Goal: Communication & Community: Participate in discussion

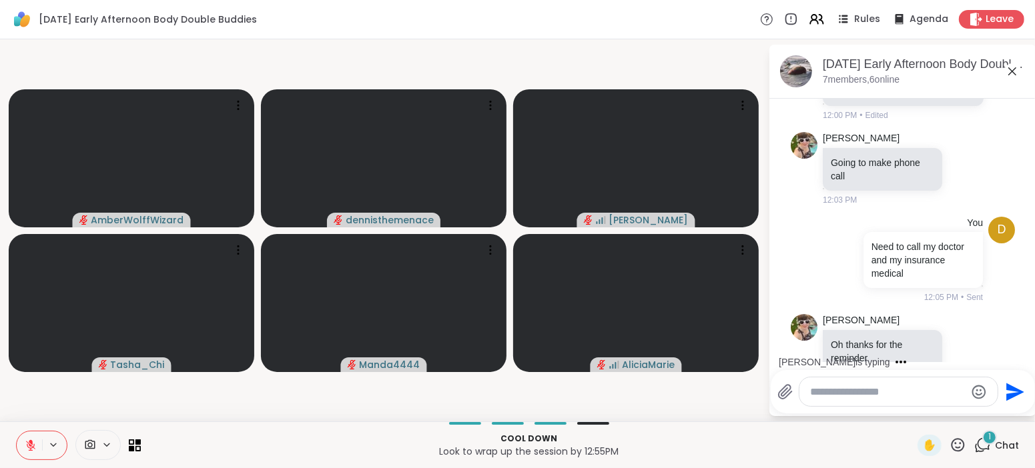
scroll to position [701, 0]
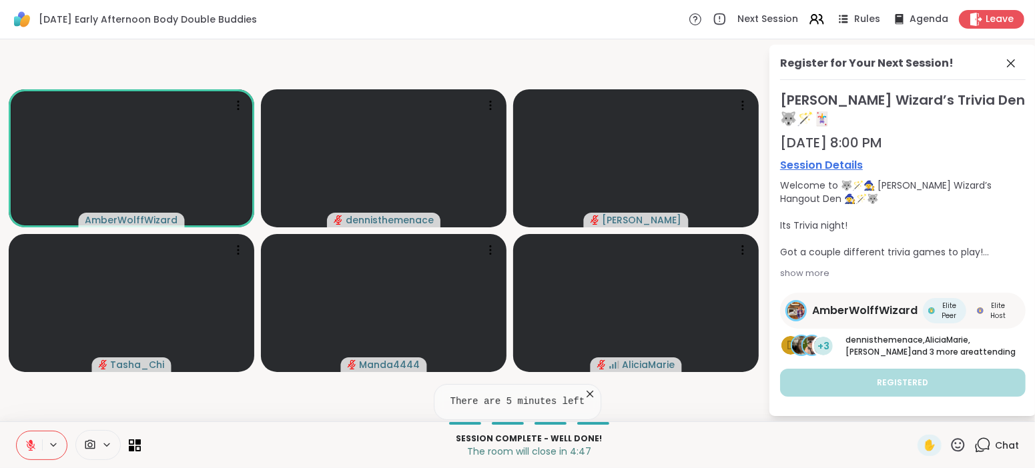
click at [1004, 446] on span "Chat" at bounding box center [1007, 445] width 24 height 13
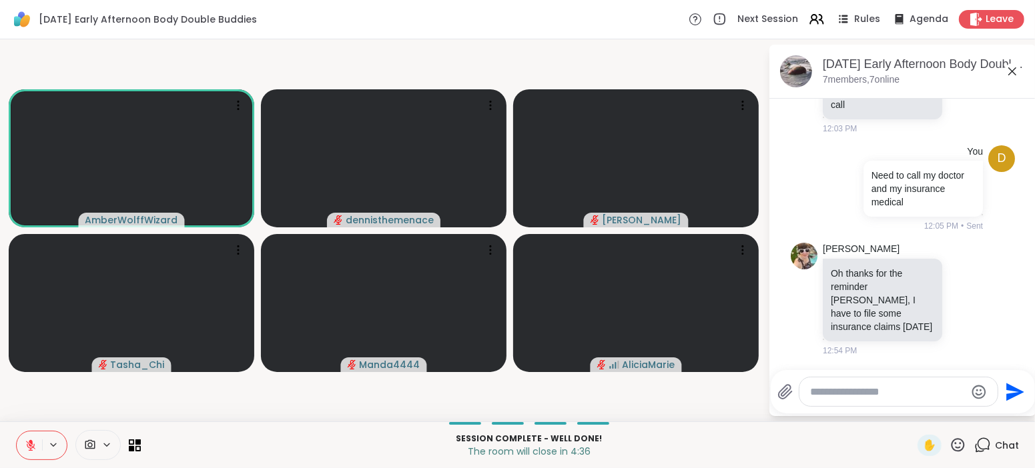
click at [909, 394] on textarea "Type your message" at bounding box center [887, 392] width 155 height 13
click at [27, 451] on icon at bounding box center [31, 446] width 12 height 12
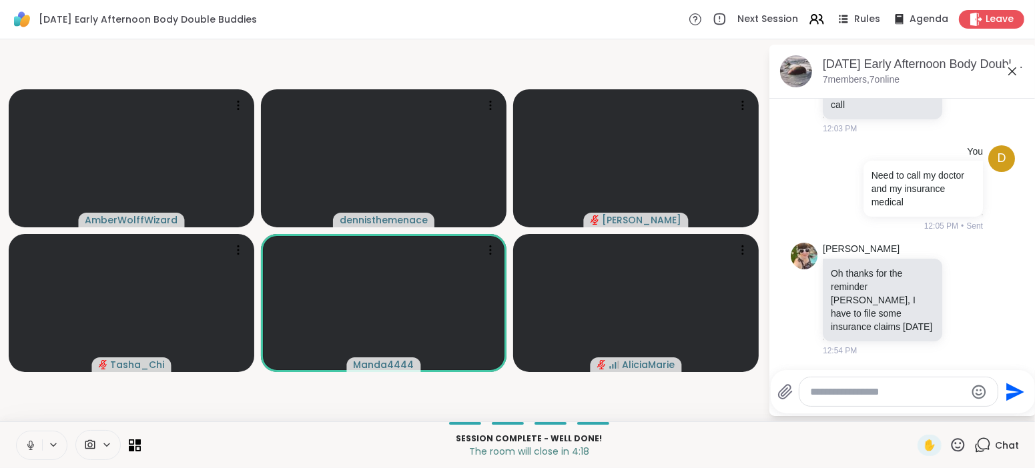
click at [27, 451] on icon at bounding box center [31, 446] width 12 height 12
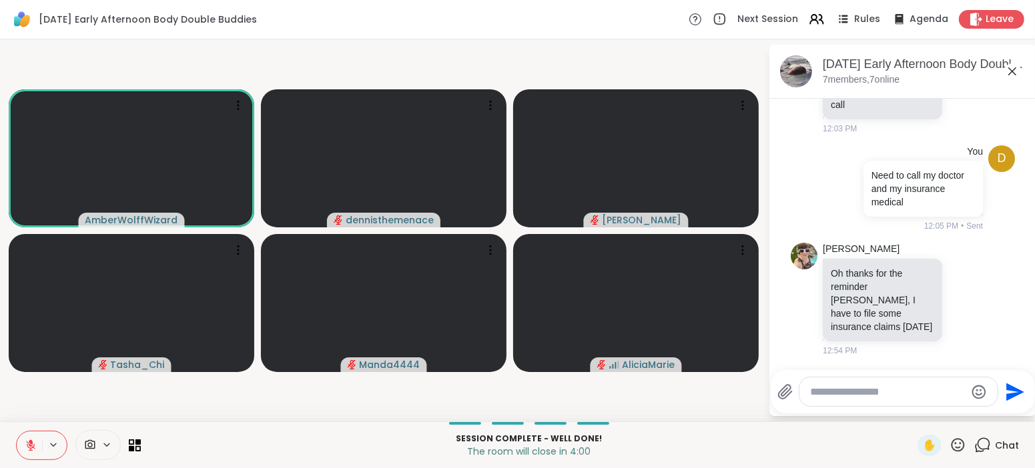
click at [29, 455] on button at bounding box center [29, 446] width 25 height 28
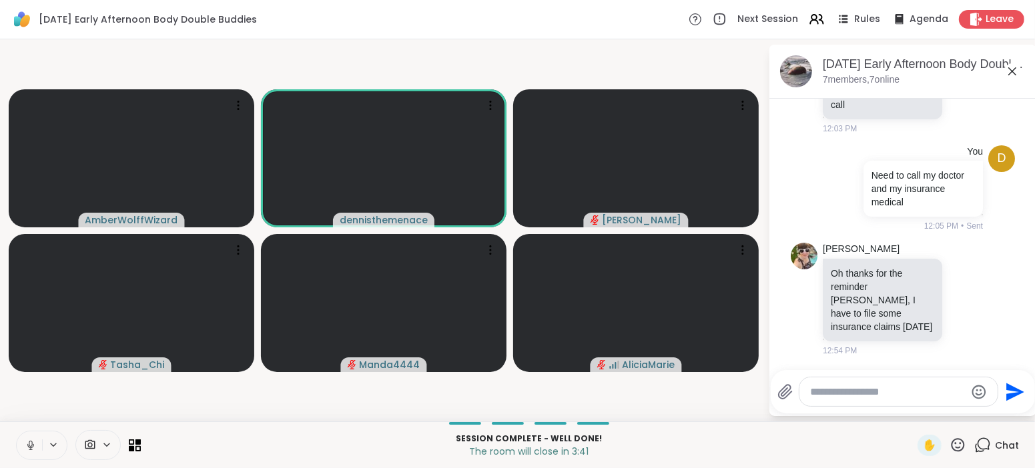
click at [28, 446] on icon at bounding box center [30, 446] width 7 height 4
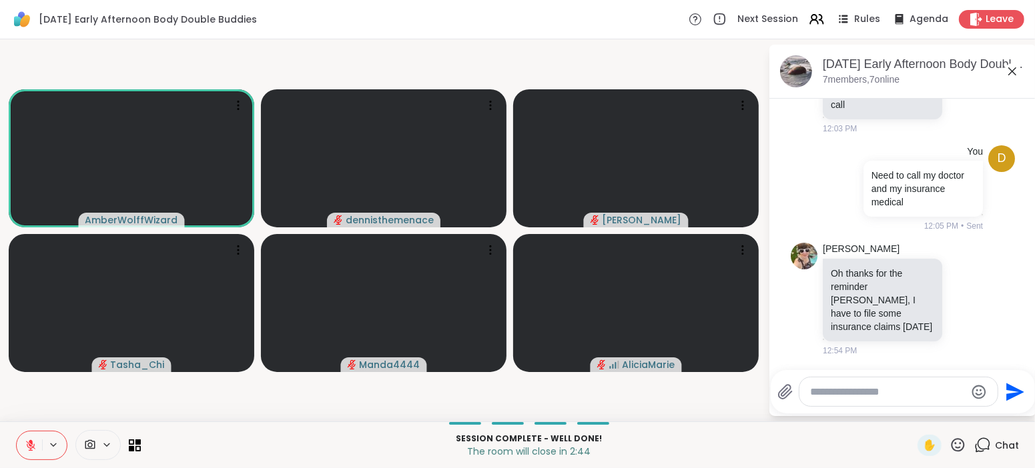
click at [29, 444] on icon at bounding box center [30, 445] width 9 height 9
click at [990, 18] on span "Leave" at bounding box center [999, 20] width 29 height 14
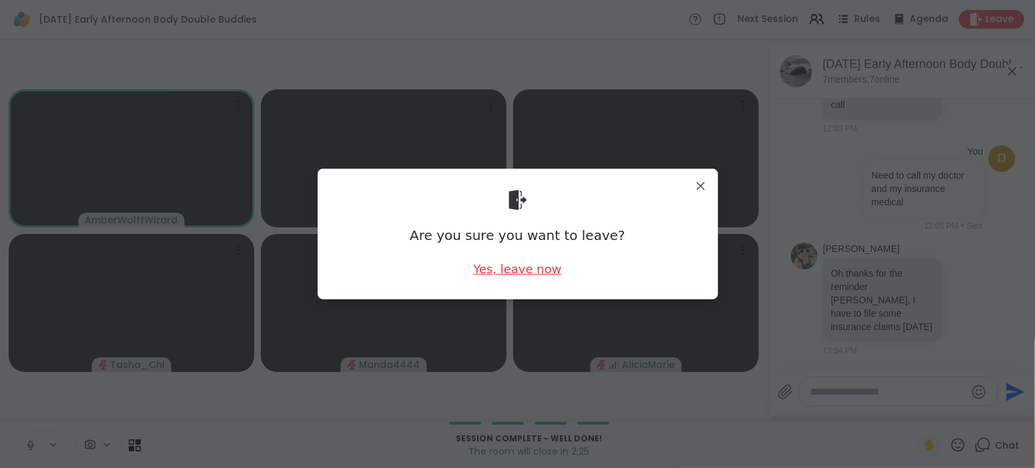
click at [534, 265] on div "Yes, leave now" at bounding box center [517, 269] width 88 height 17
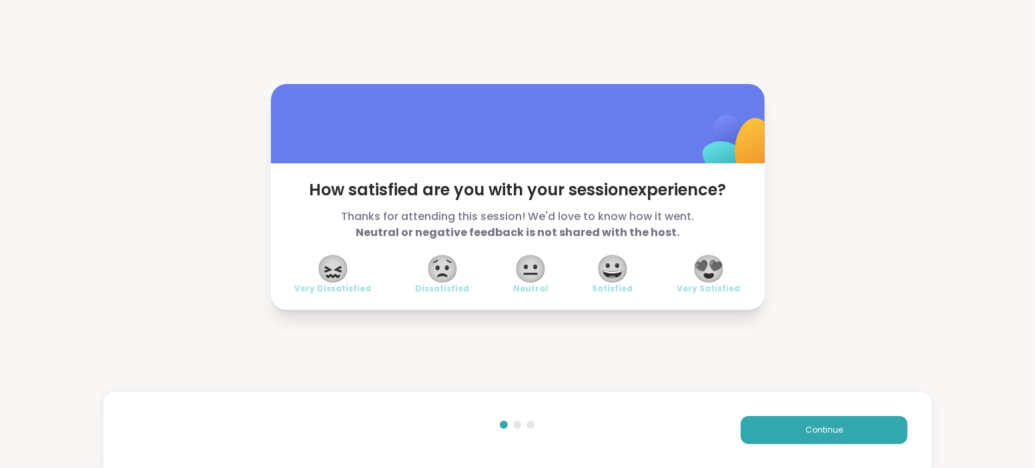
click at [700, 268] on span "😍" at bounding box center [708, 269] width 33 height 24
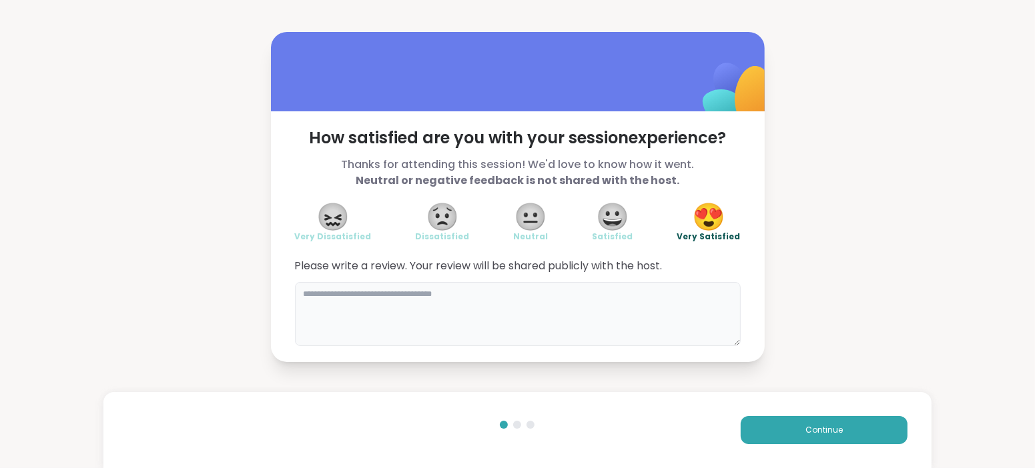
click at [639, 295] on textarea at bounding box center [518, 314] width 446 height 64
click at [637, 293] on textarea "*" at bounding box center [518, 314] width 446 height 64
click at [661, 368] on div "How satisfied are you with your session experience? Thanks for attending this s…" at bounding box center [517, 197] width 1035 height 394
click at [697, 420] on div "Continue" at bounding box center [723, 430] width 367 height 28
click at [370, 292] on textarea "****" at bounding box center [518, 314] width 446 height 64
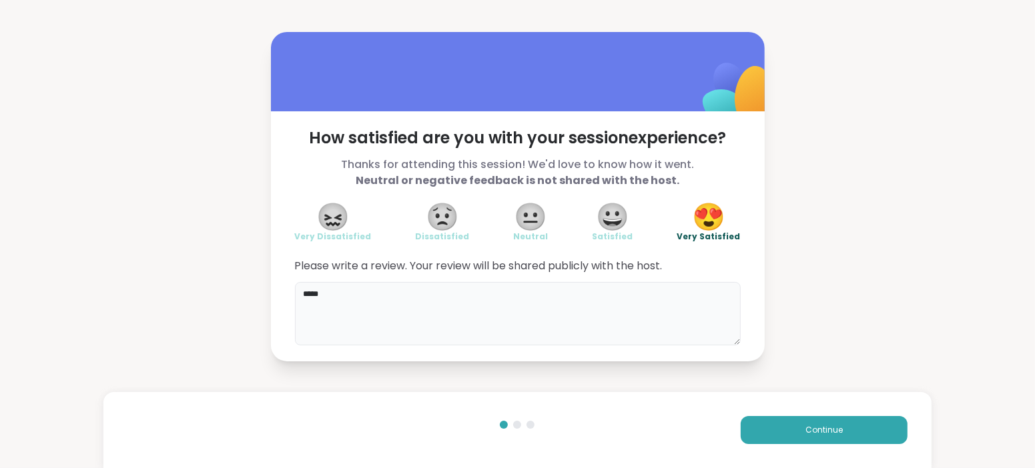
click at [370, 292] on textarea "****" at bounding box center [518, 314] width 446 height 64
type textarea "**********"
click at [536, 454] on div "Continue" at bounding box center [517, 430] width 828 height 76
click at [799, 428] on button "Continue" at bounding box center [824, 430] width 167 height 28
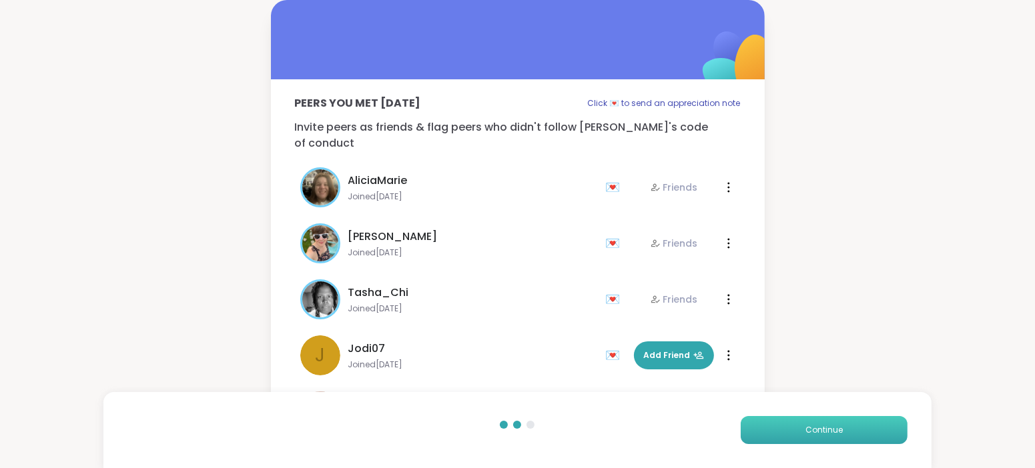
click at [800, 428] on button "Continue" at bounding box center [824, 430] width 167 height 28
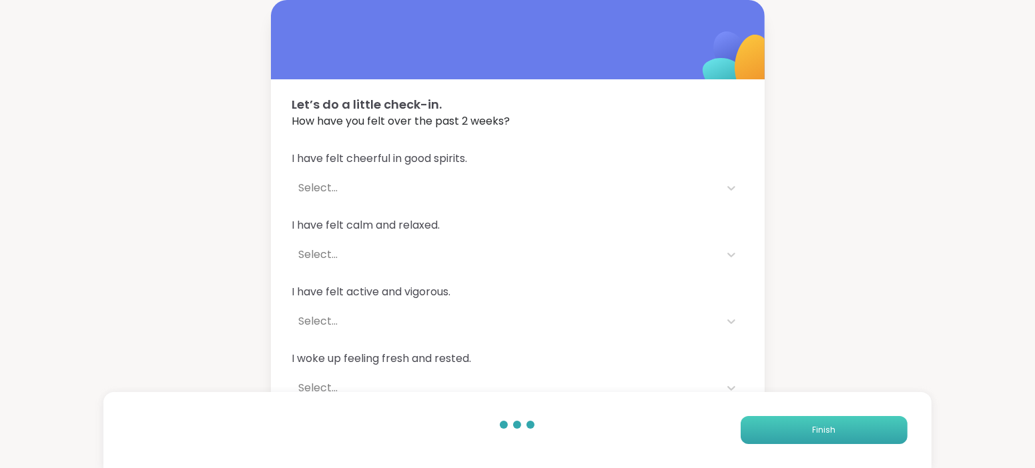
click at [799, 433] on button "Finish" at bounding box center [824, 430] width 167 height 28
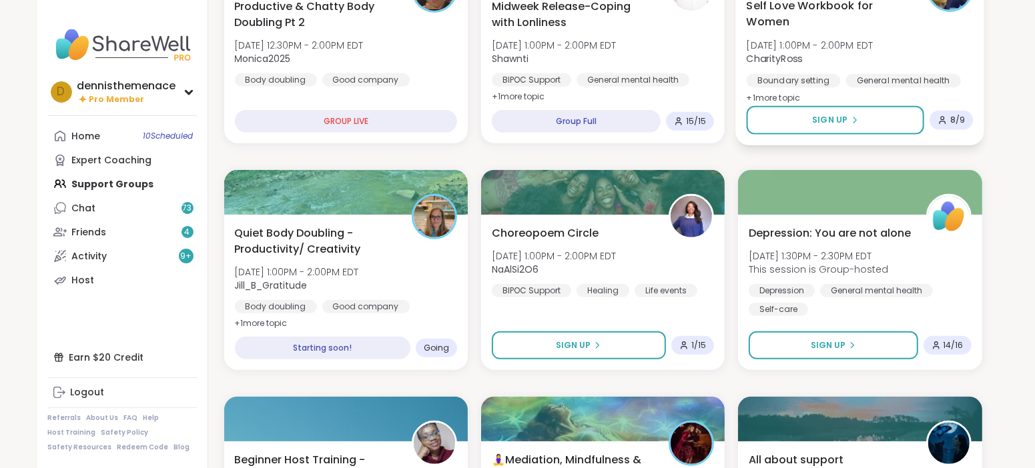
scroll to position [500, 0]
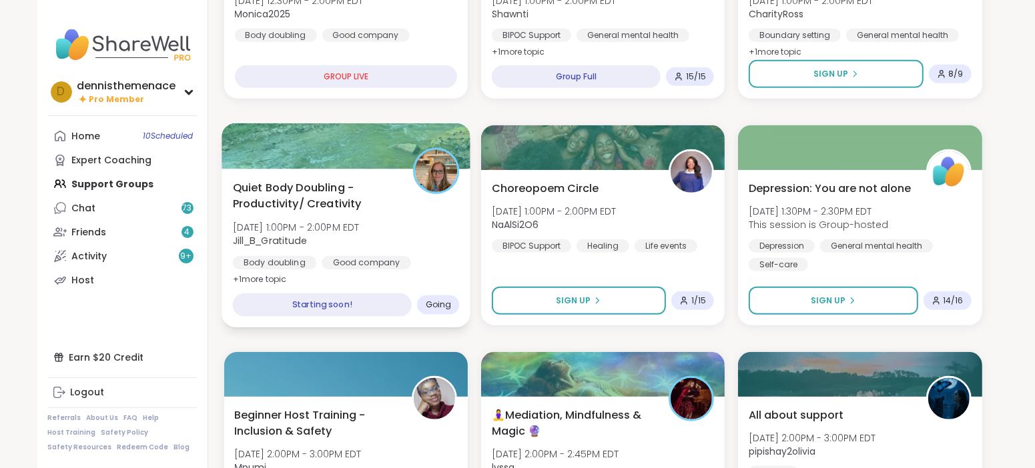
click at [391, 276] on div "Quiet Body Doubling - Productivity/ Creativity [DATE] 1:00PM - 2:00PM EDT Jill_…" at bounding box center [346, 248] width 249 height 159
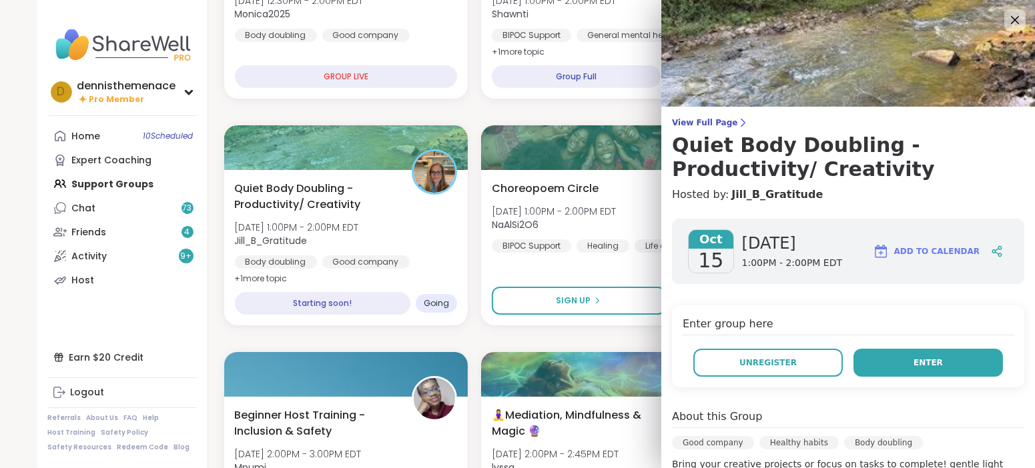
click at [923, 364] on span "Enter" at bounding box center [927, 363] width 29 height 12
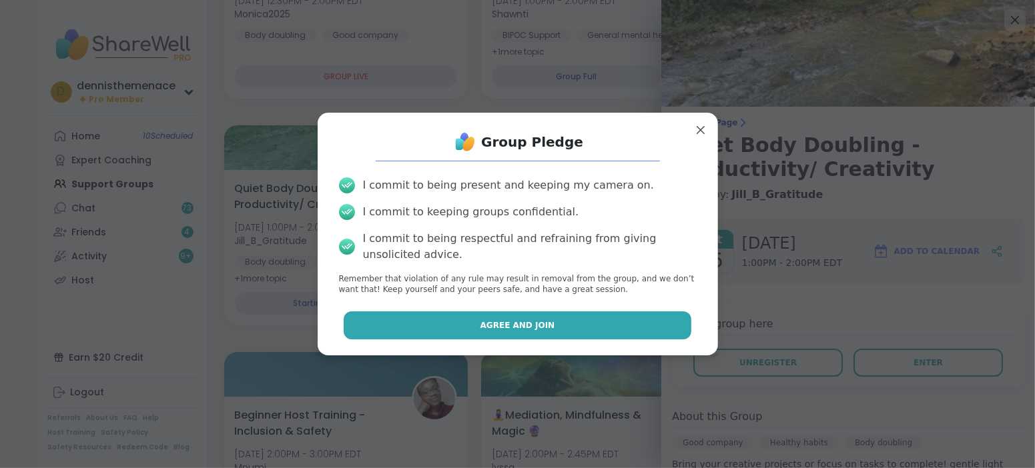
click at [526, 326] on span "Agree and Join" at bounding box center [517, 326] width 75 height 12
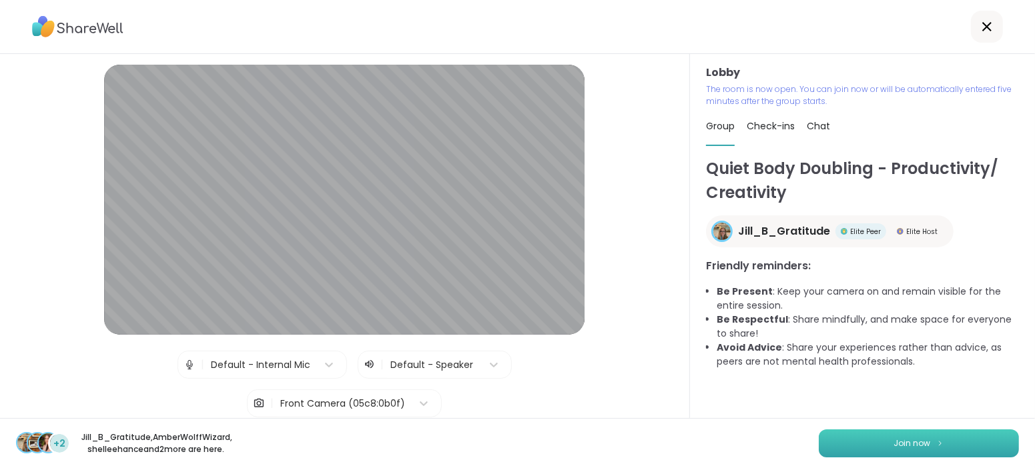
click at [910, 446] on span "Join now" at bounding box center [912, 444] width 37 height 12
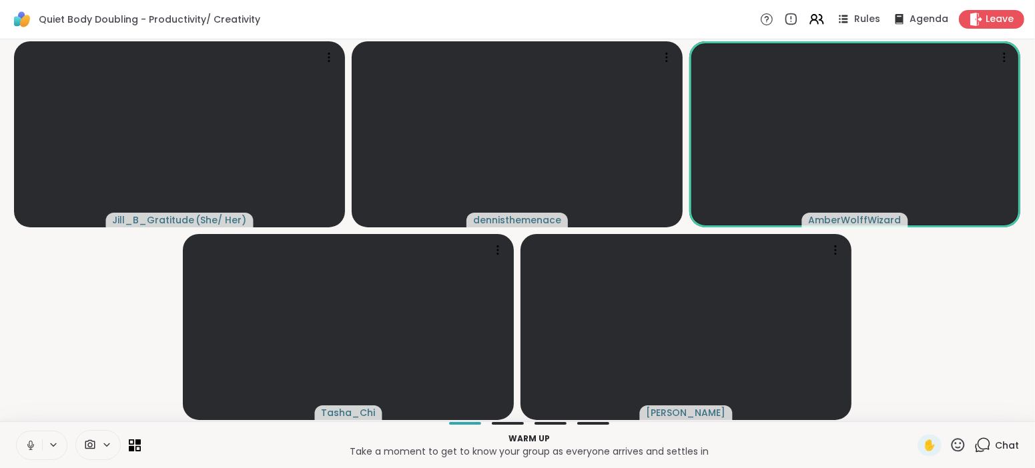
click at [1009, 447] on span "Chat" at bounding box center [1007, 445] width 24 height 13
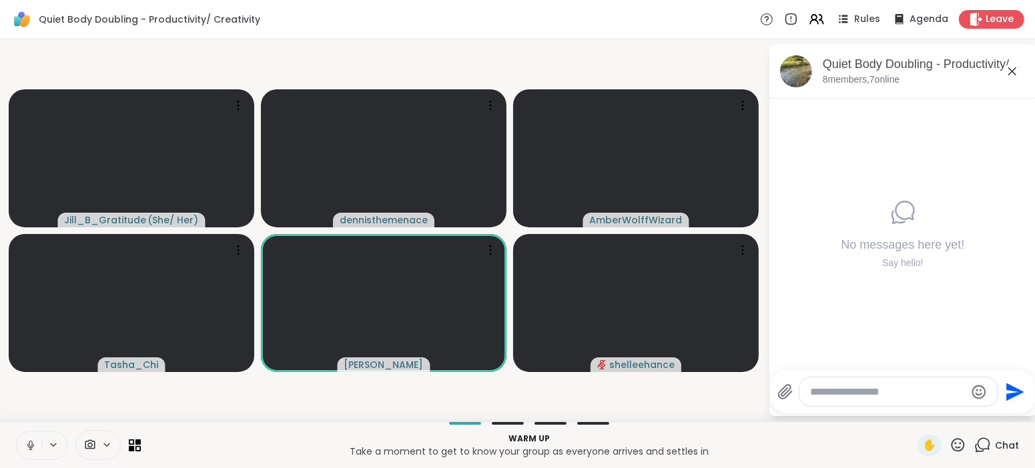
click at [30, 440] on icon at bounding box center [31, 446] width 12 height 12
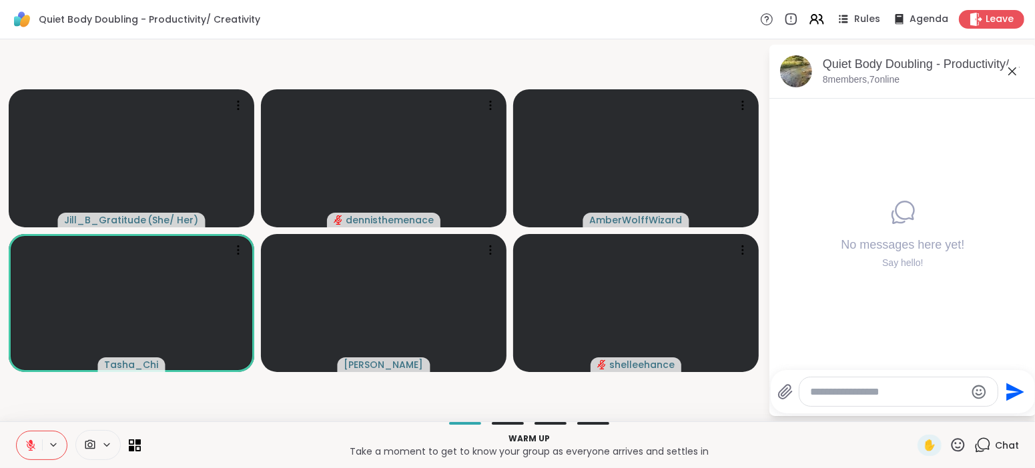
click at [25, 441] on icon at bounding box center [31, 446] width 12 height 12
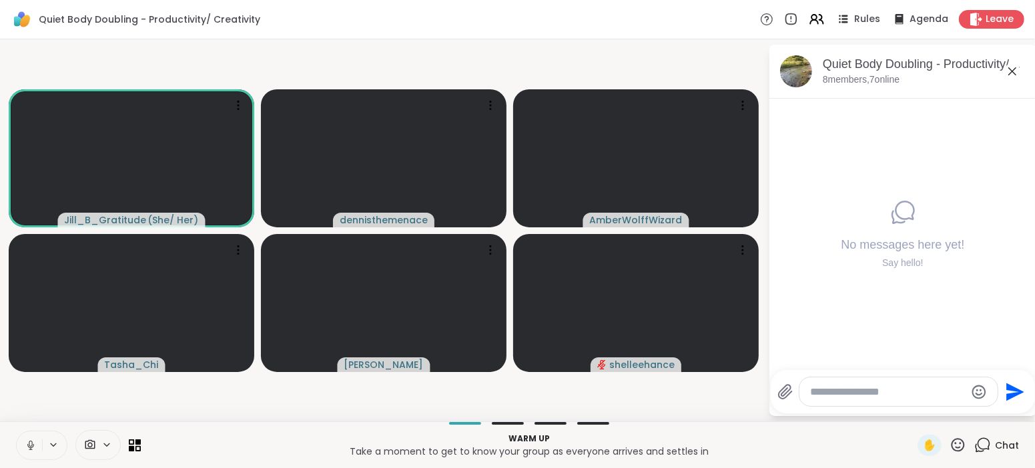
click at [25, 441] on icon at bounding box center [31, 446] width 12 height 12
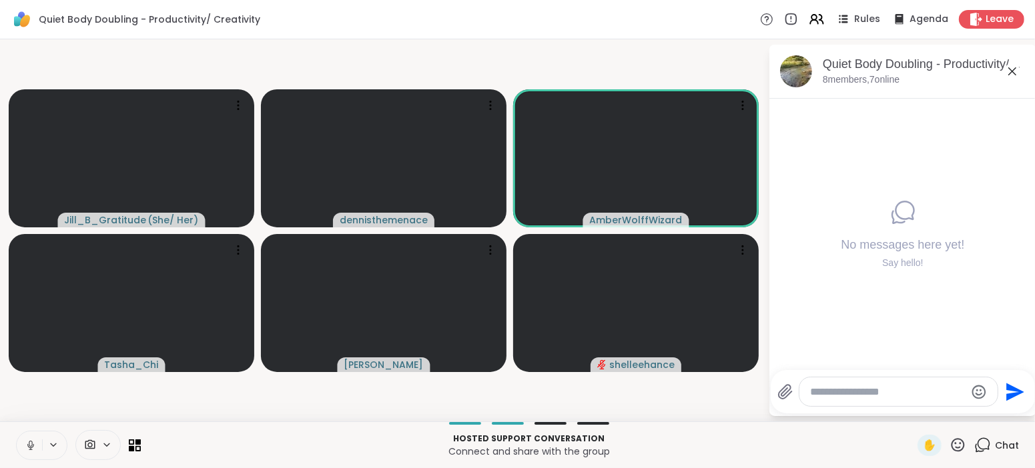
click at [29, 445] on icon at bounding box center [30, 444] width 3 height 6
click at [31, 445] on icon at bounding box center [30, 445] width 9 height 9
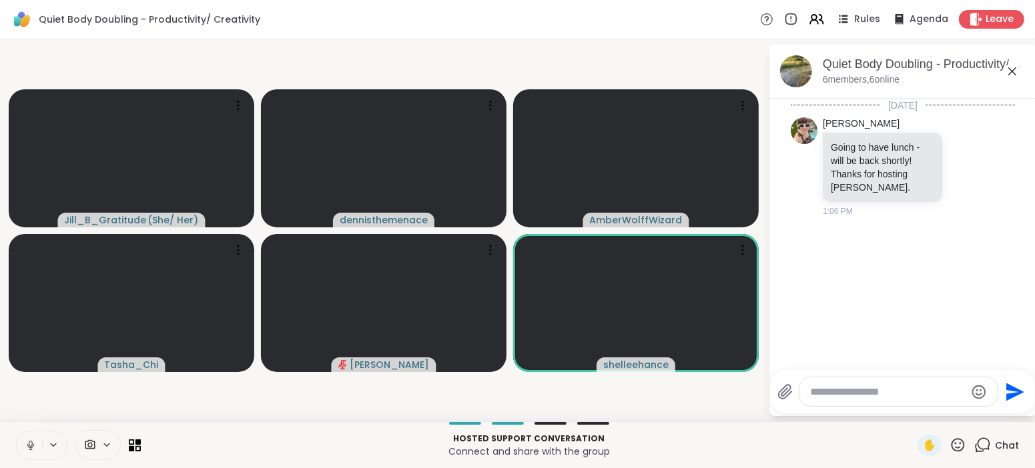
click at [30, 445] on icon at bounding box center [31, 446] width 12 height 12
click at [30, 444] on icon at bounding box center [31, 446] width 12 height 12
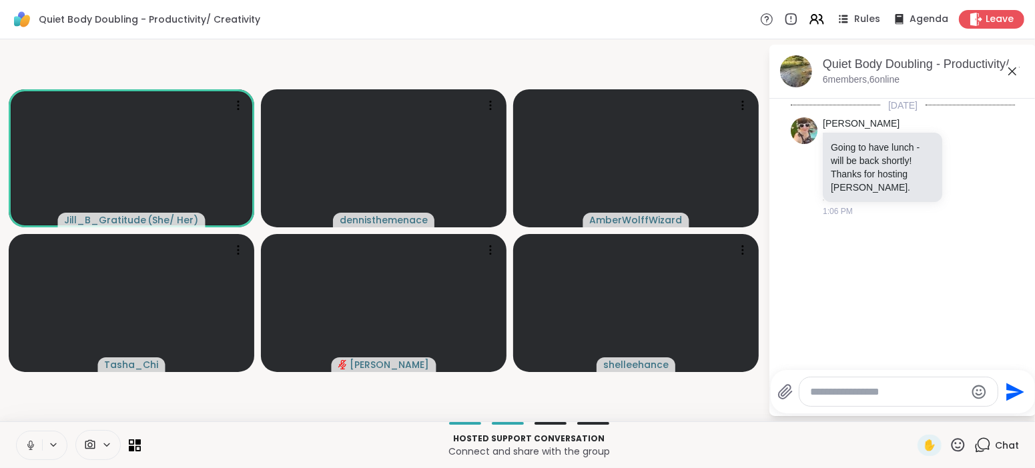
click at [32, 442] on icon at bounding box center [31, 446] width 12 height 12
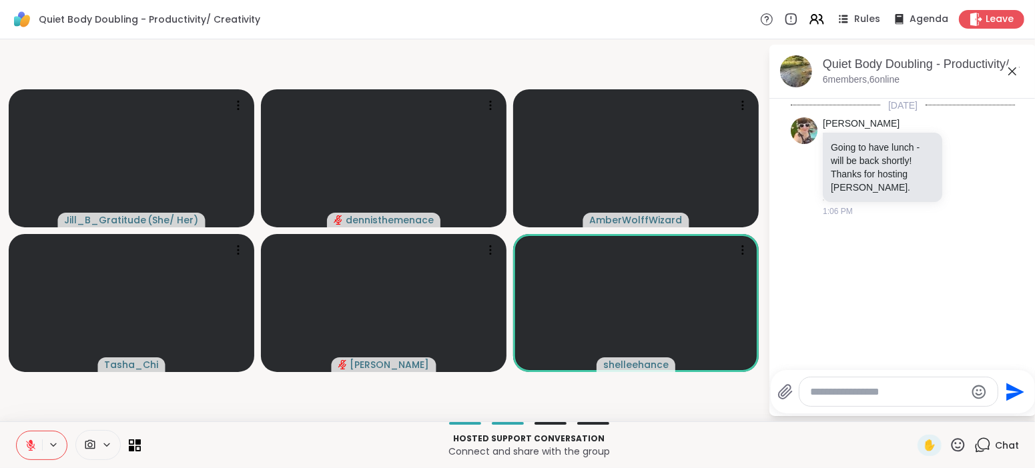
click at [164, 445] on p "Connect and share with the group" at bounding box center [529, 451] width 761 height 13
click at [179, 441] on p "Hosted support conversation" at bounding box center [529, 439] width 761 height 12
click at [4, 418] on div "Jill_B_Gratitude ( She/ Her ) dennisthemenace AmberWolffWizard [PERSON_NAME] sh…" at bounding box center [517, 230] width 1035 height 382
click at [901, 395] on textarea "Type your message" at bounding box center [887, 392] width 155 height 13
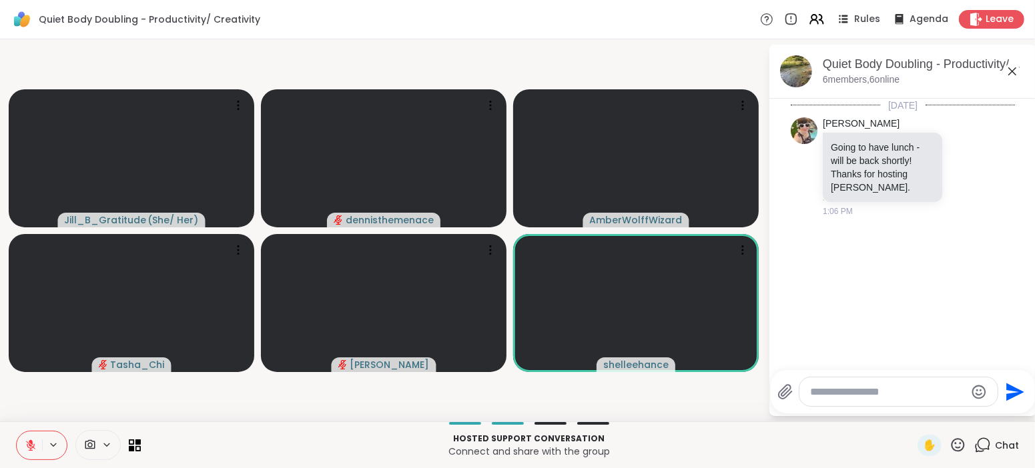
click at [837, 392] on textarea "Type your message" at bounding box center [887, 392] width 155 height 13
type textarea "**"
click at [671, 435] on p "Hosted support conversation" at bounding box center [529, 439] width 761 height 12
click at [923, 394] on textarea "**********" at bounding box center [888, 392] width 155 height 13
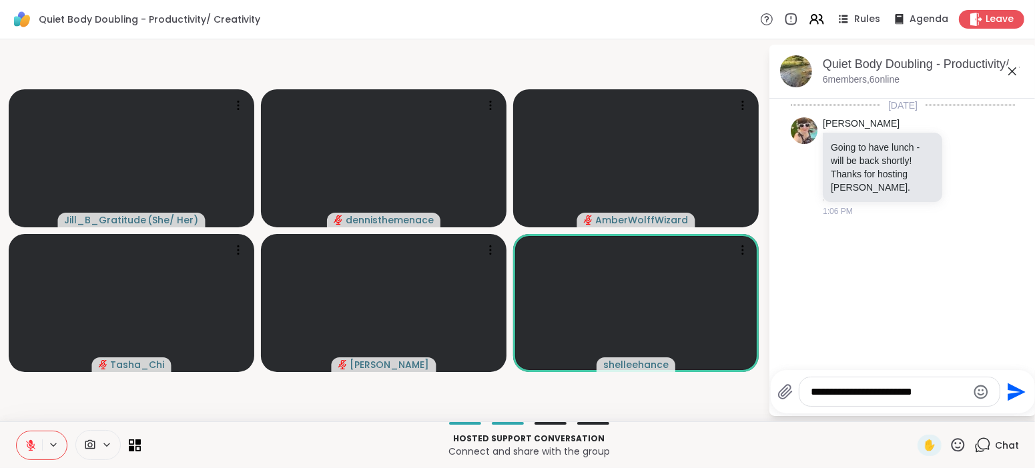
type textarea "**********"
click at [1012, 391] on icon "Send" at bounding box center [1014, 392] width 21 height 21
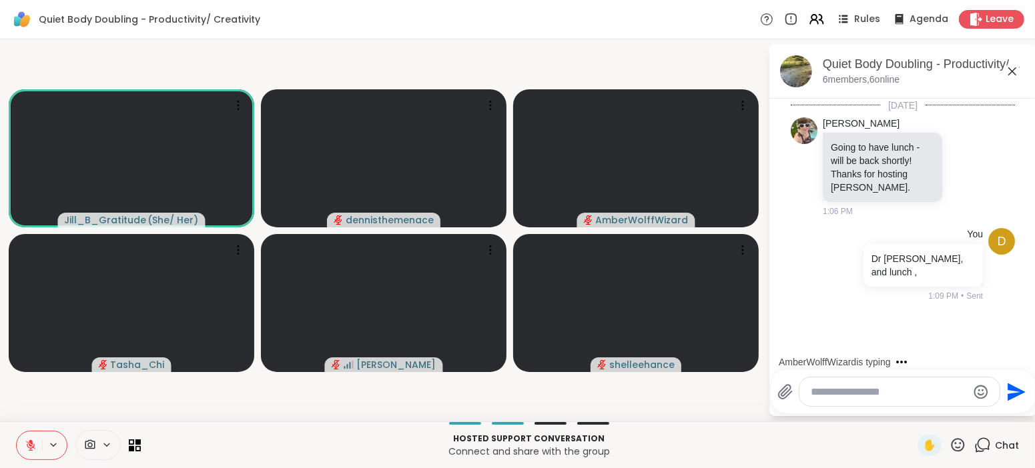
click at [885, 296] on div "[DATE] [PERSON_NAME] Going to have lunch - will be back shortly! Thanks for hos…" at bounding box center [902, 231] width 267 height 264
